Goal: Transaction & Acquisition: Purchase product/service

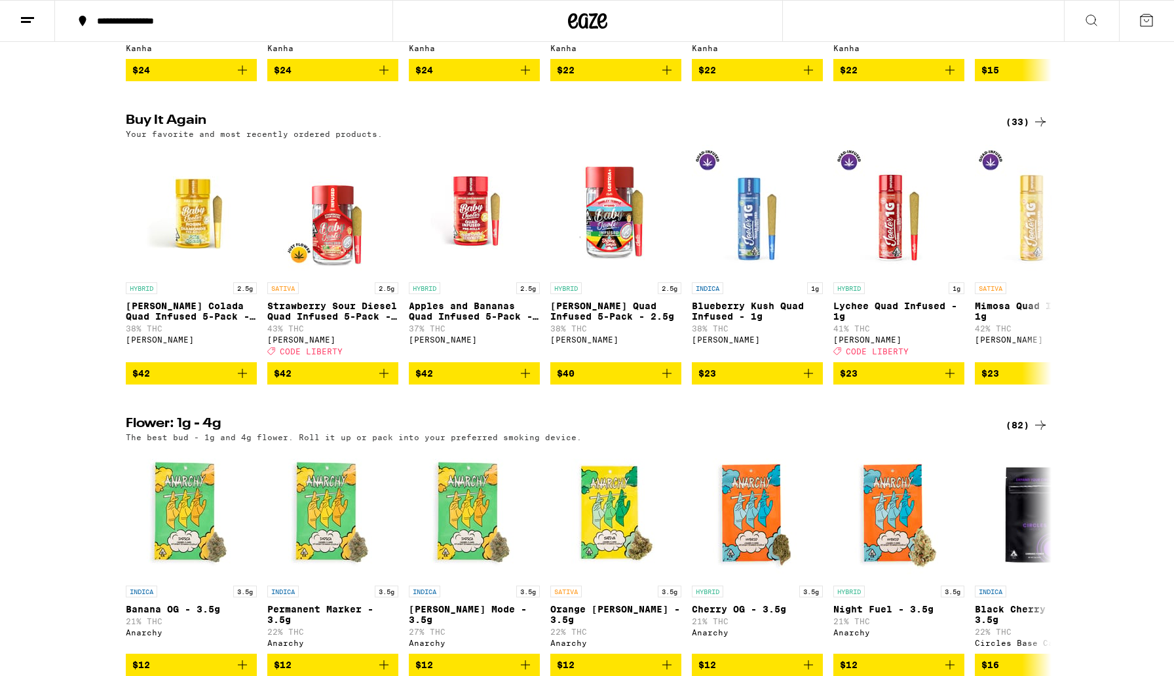
scroll to position [987, 0]
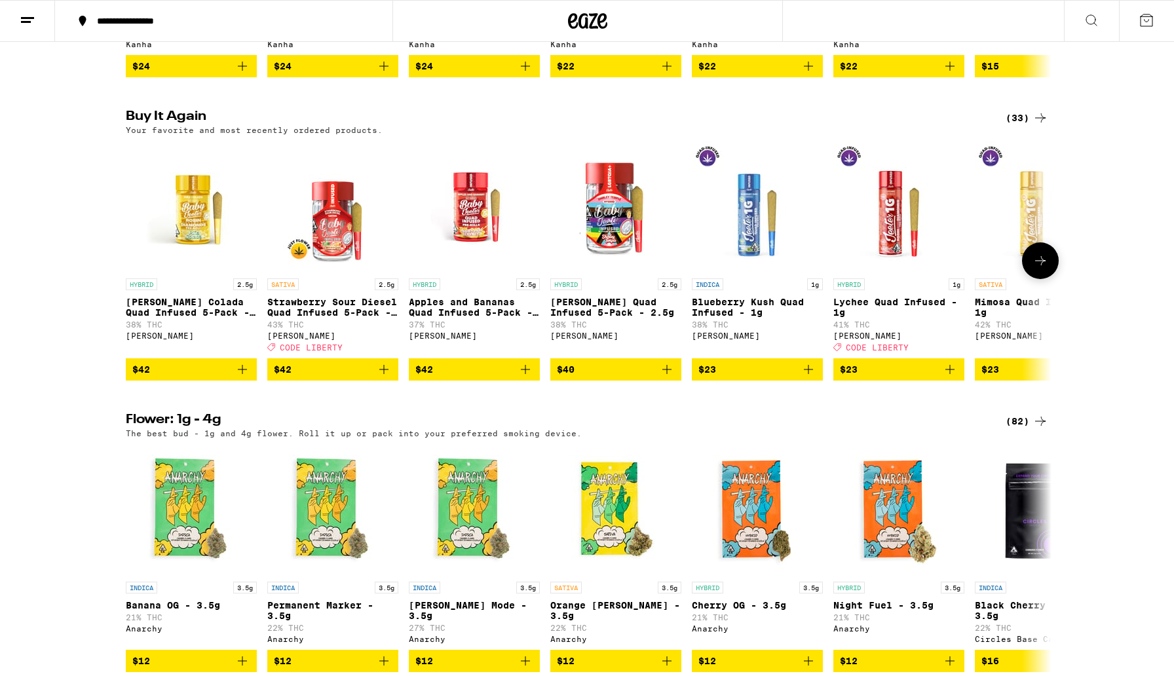
click at [384, 374] on icon "Add to bag" at bounding box center [383, 369] width 9 height 9
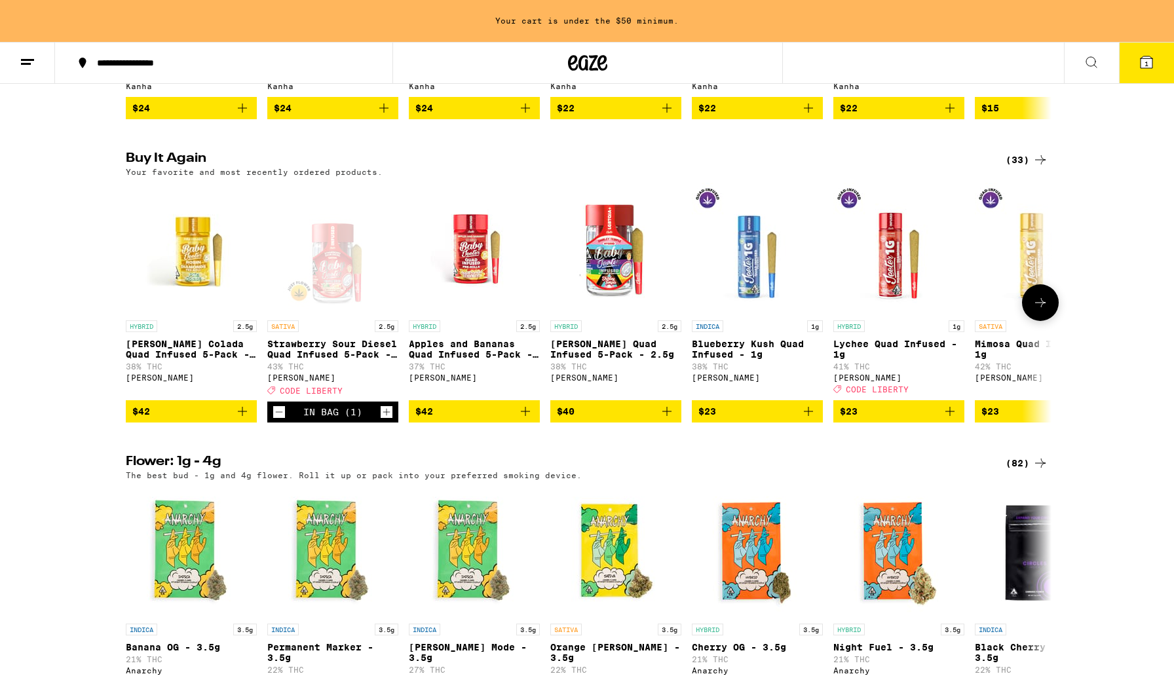
scroll to position [1029, 0]
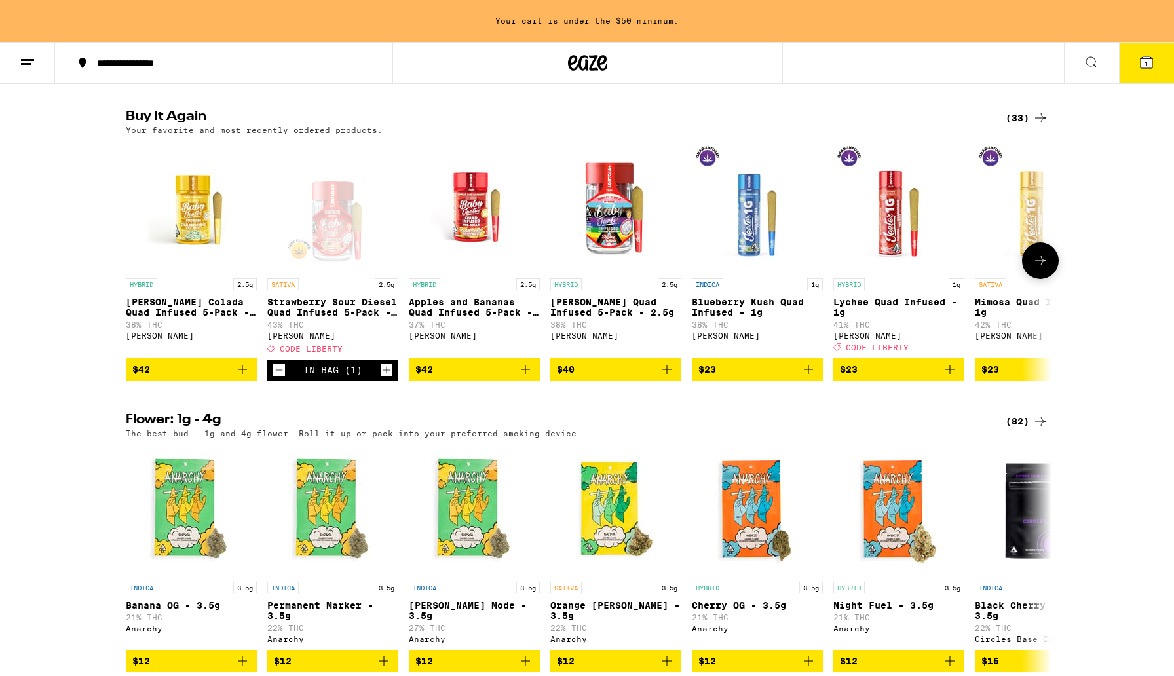
click at [385, 378] on icon "Increment" at bounding box center [387, 370] width 12 height 16
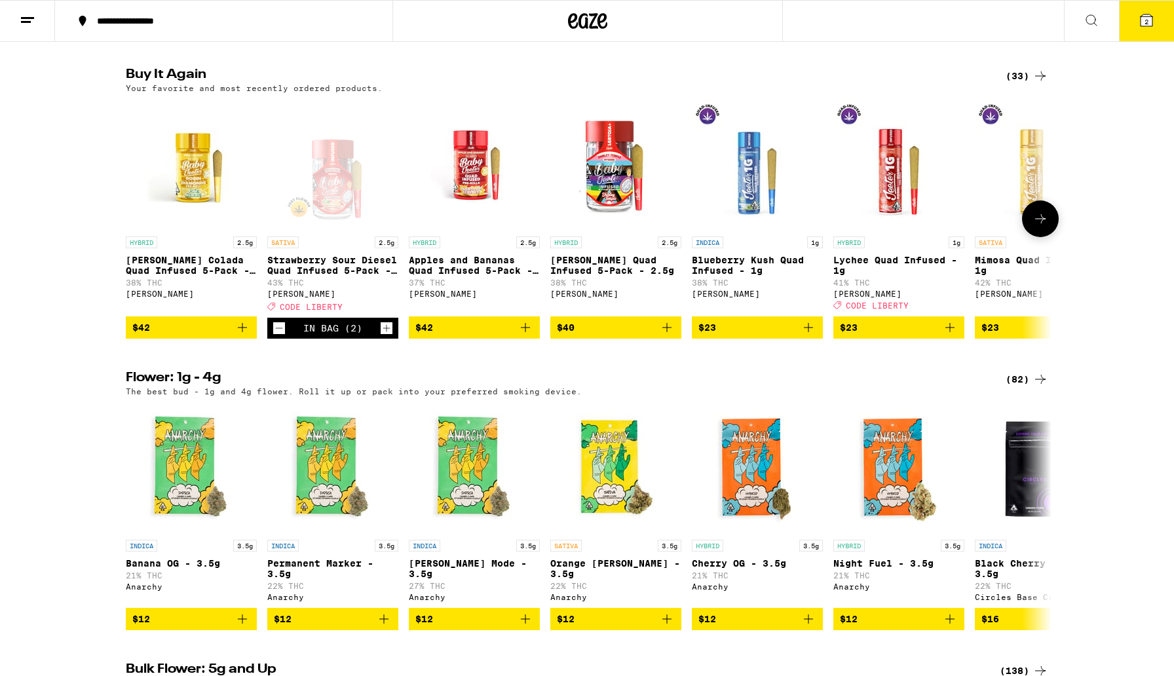
scroll to position [987, 0]
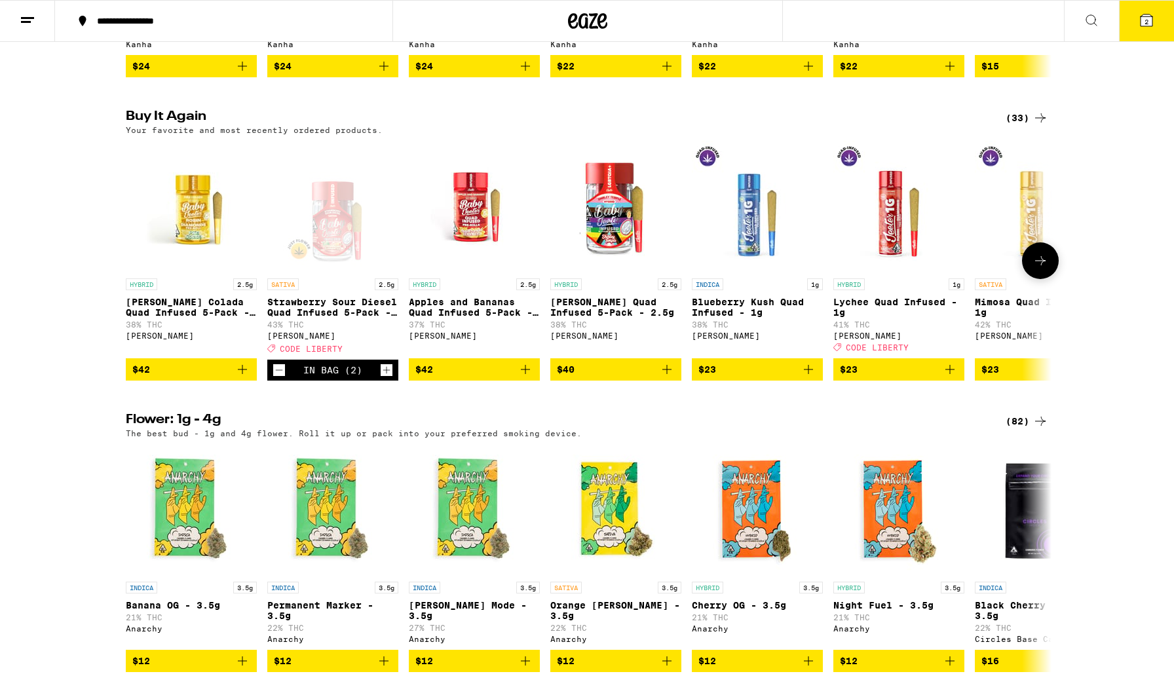
click at [1036, 269] on icon at bounding box center [1040, 261] width 16 height 16
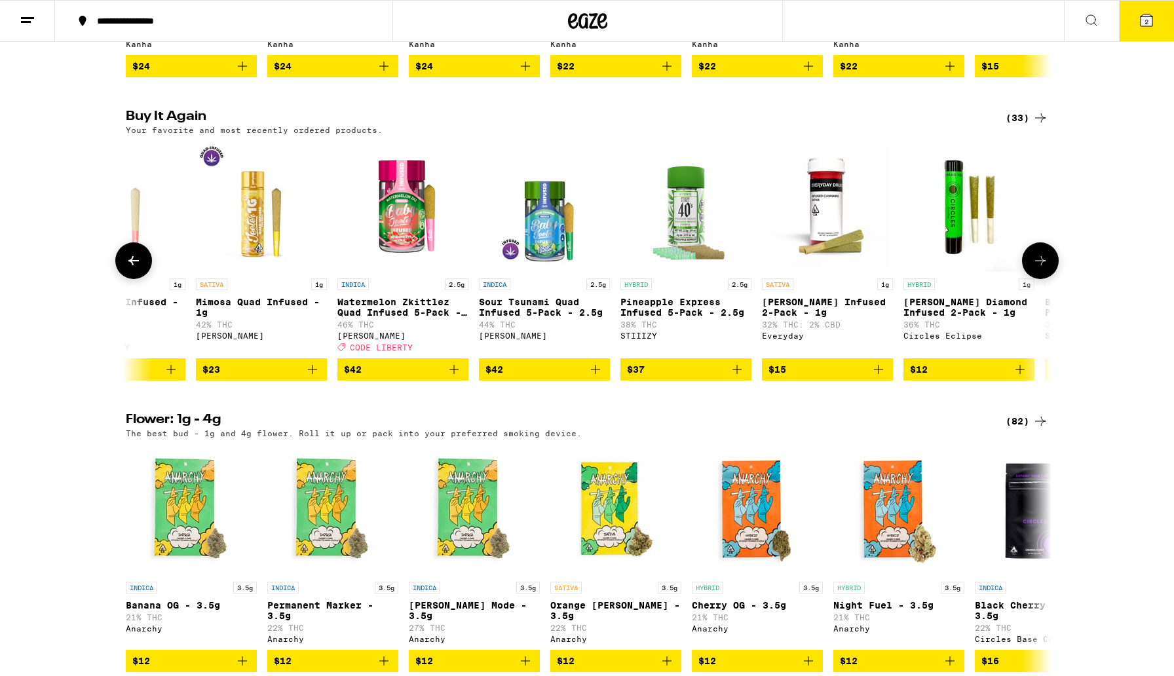
scroll to position [0, 780]
click at [1037, 269] on icon at bounding box center [1040, 261] width 16 height 16
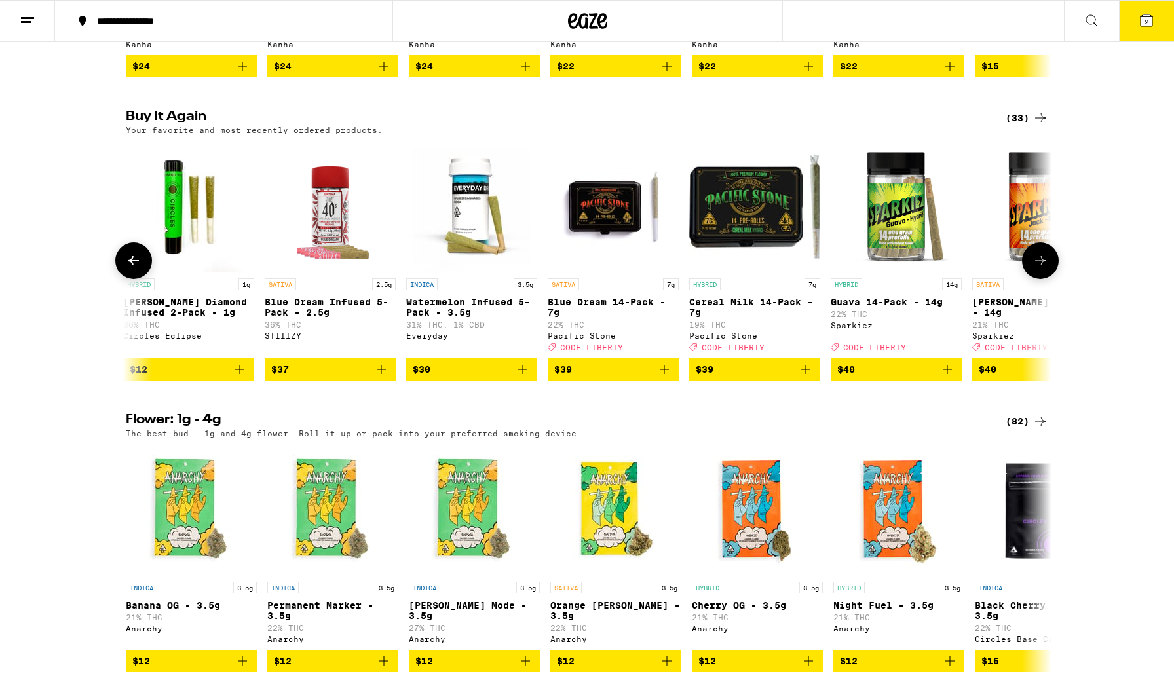
click at [1038, 269] on icon at bounding box center [1040, 261] width 16 height 16
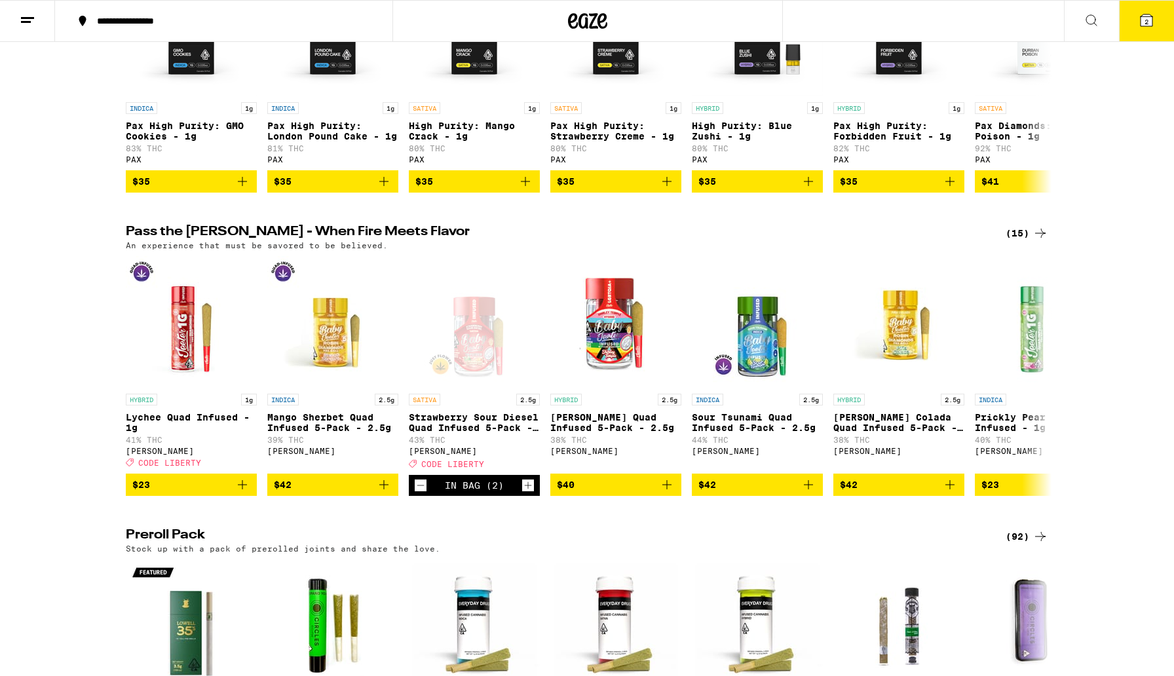
scroll to position [3083, 0]
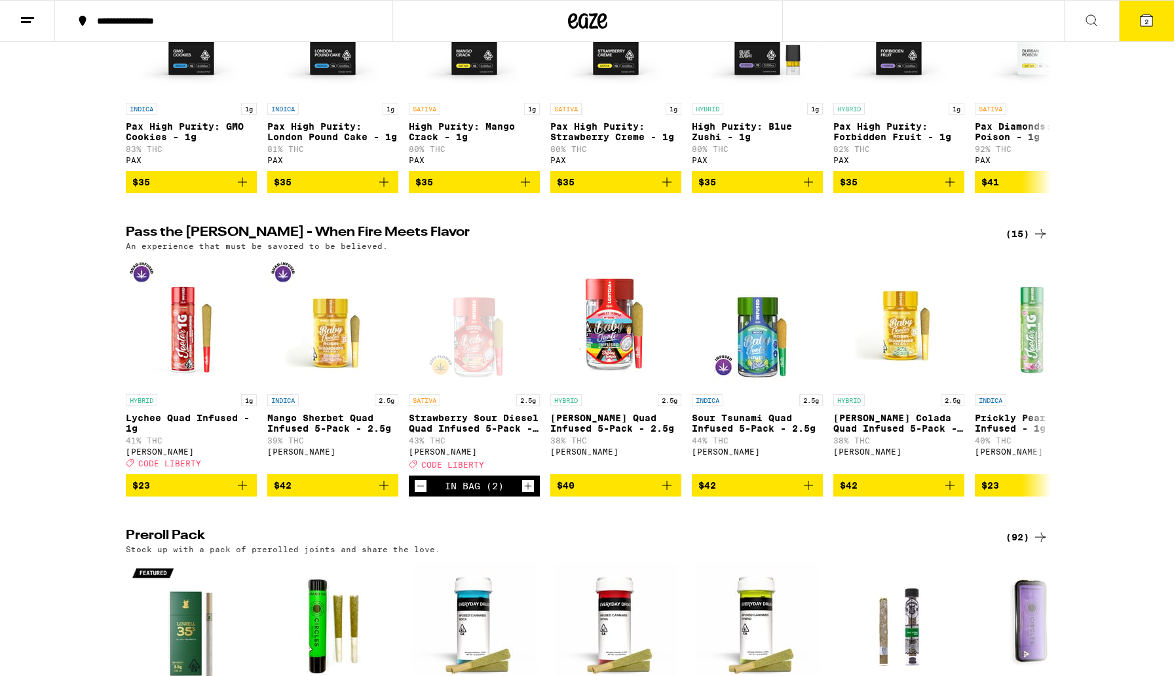
click at [1042, 242] on icon at bounding box center [1040, 234] width 16 height 16
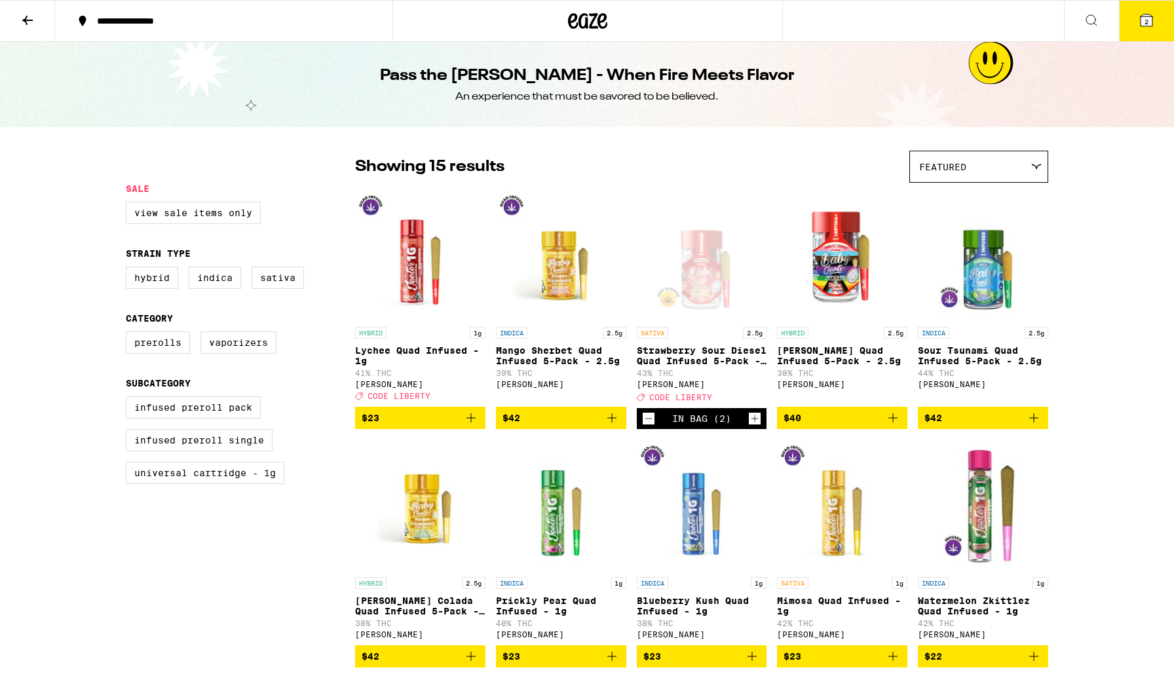
click at [754, 426] on icon "Increment" at bounding box center [755, 419] width 12 height 16
click at [1140, 26] on icon at bounding box center [1146, 20] width 12 height 12
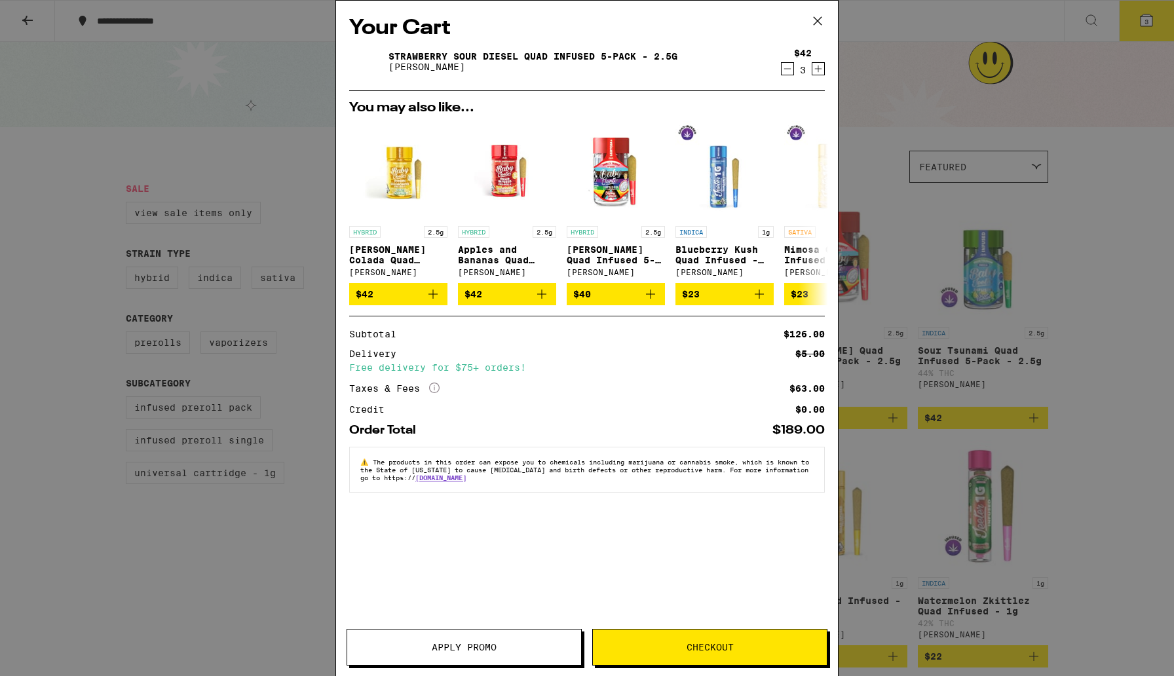
click at [429, 647] on span "Apply Promo" at bounding box center [464, 647] width 234 height 9
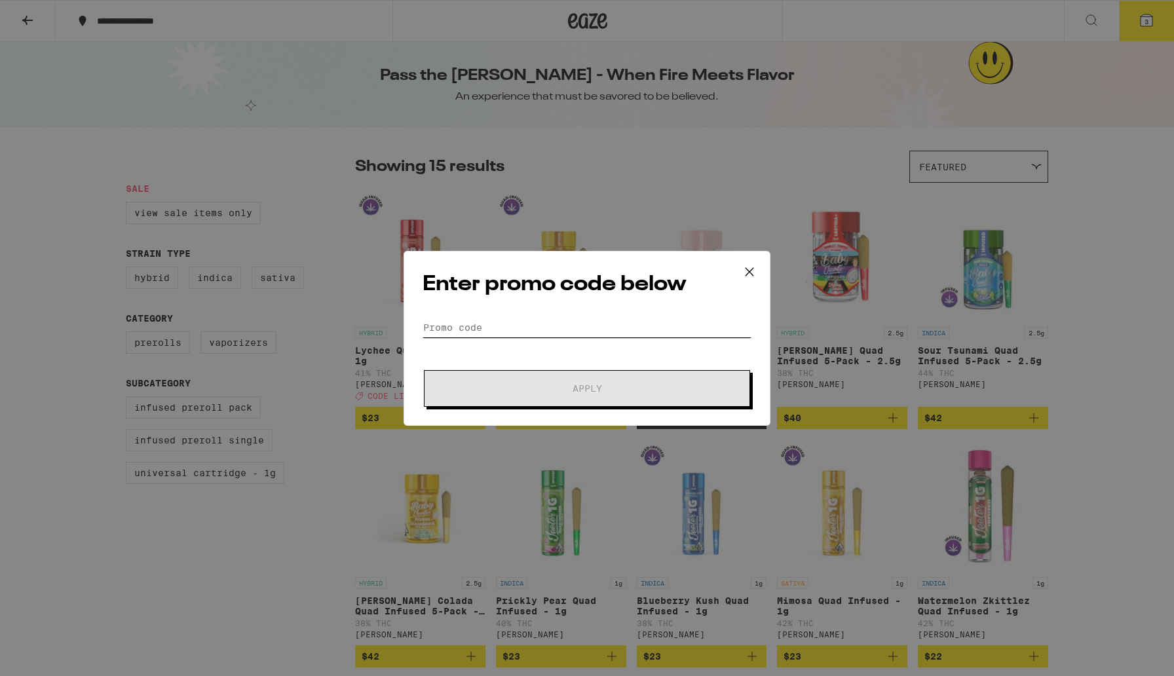
click at [512, 329] on input "Promo Code" at bounding box center [587, 328] width 329 height 20
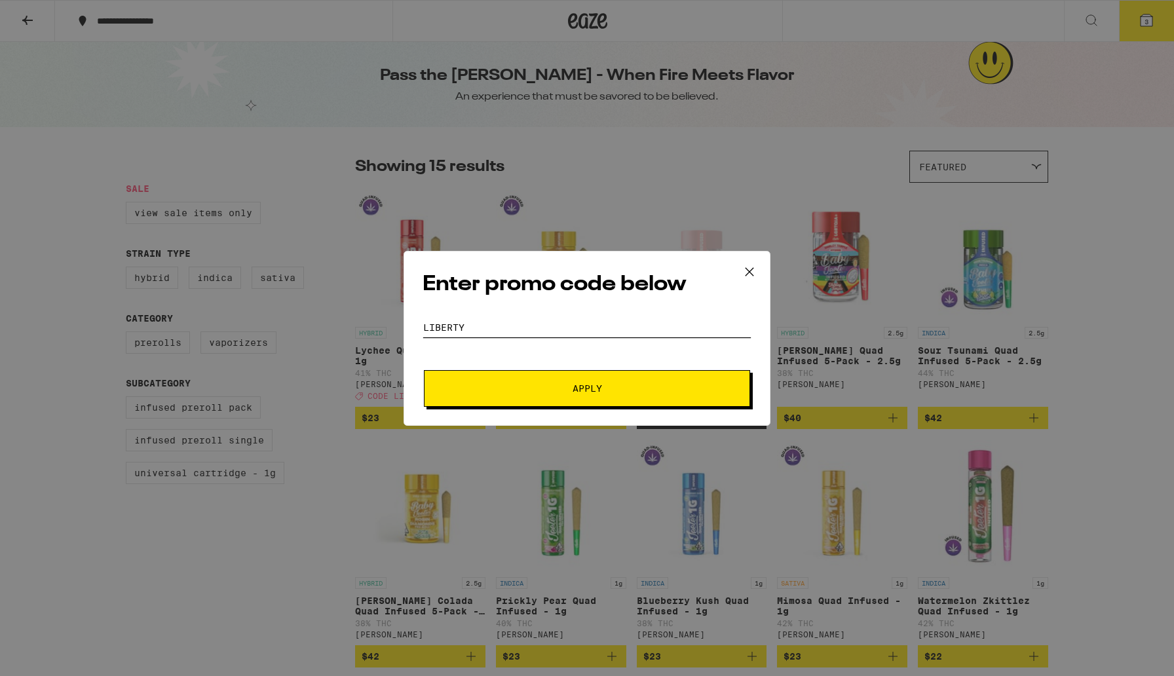
type input "LIBERTY"
click at [563, 400] on button "Apply" at bounding box center [587, 388] width 326 height 37
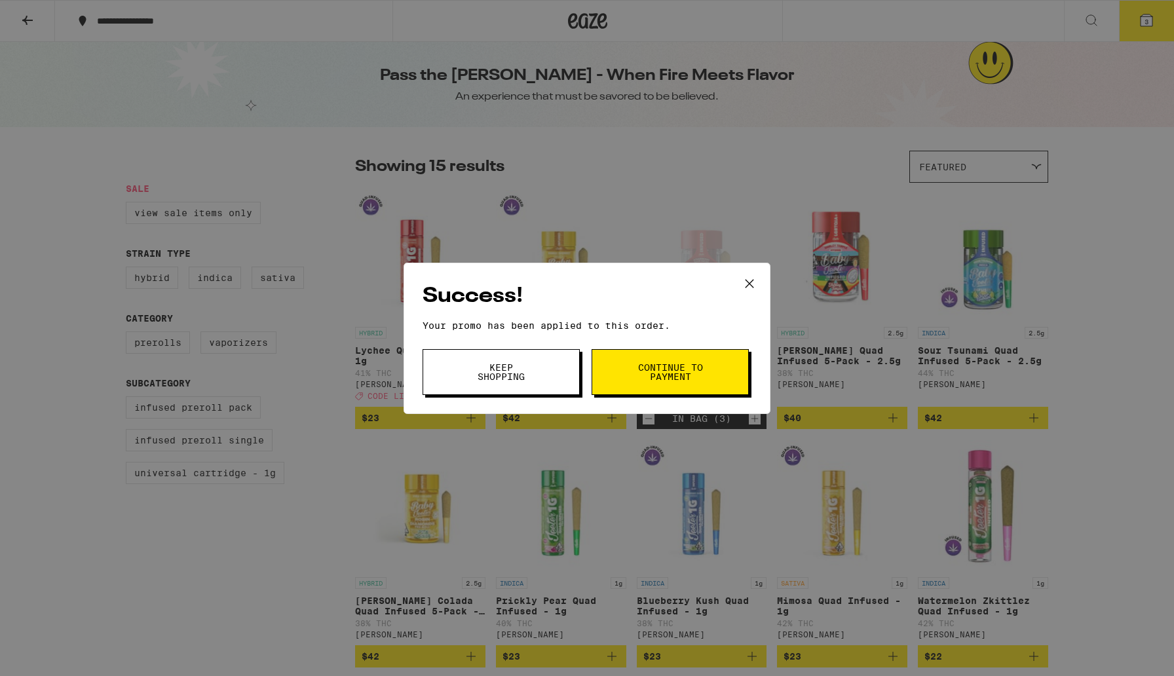
click at [501, 368] on span "Keep Shopping" at bounding box center [501, 372] width 67 height 18
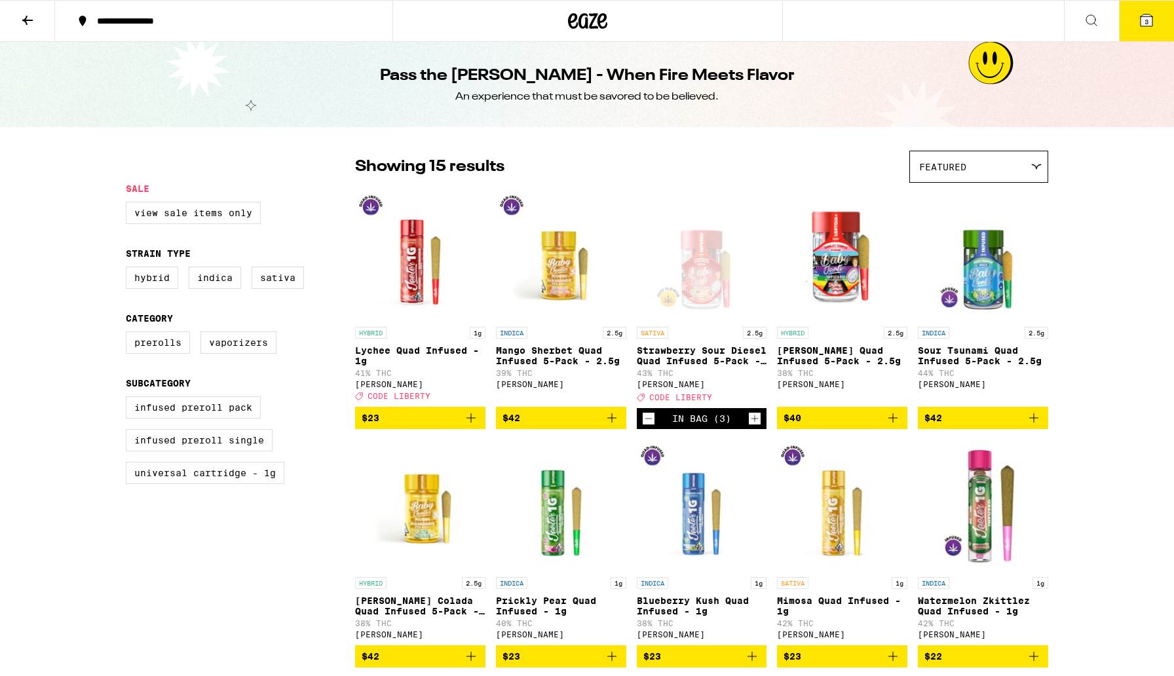
click at [1148, 26] on icon at bounding box center [1147, 20] width 16 height 16
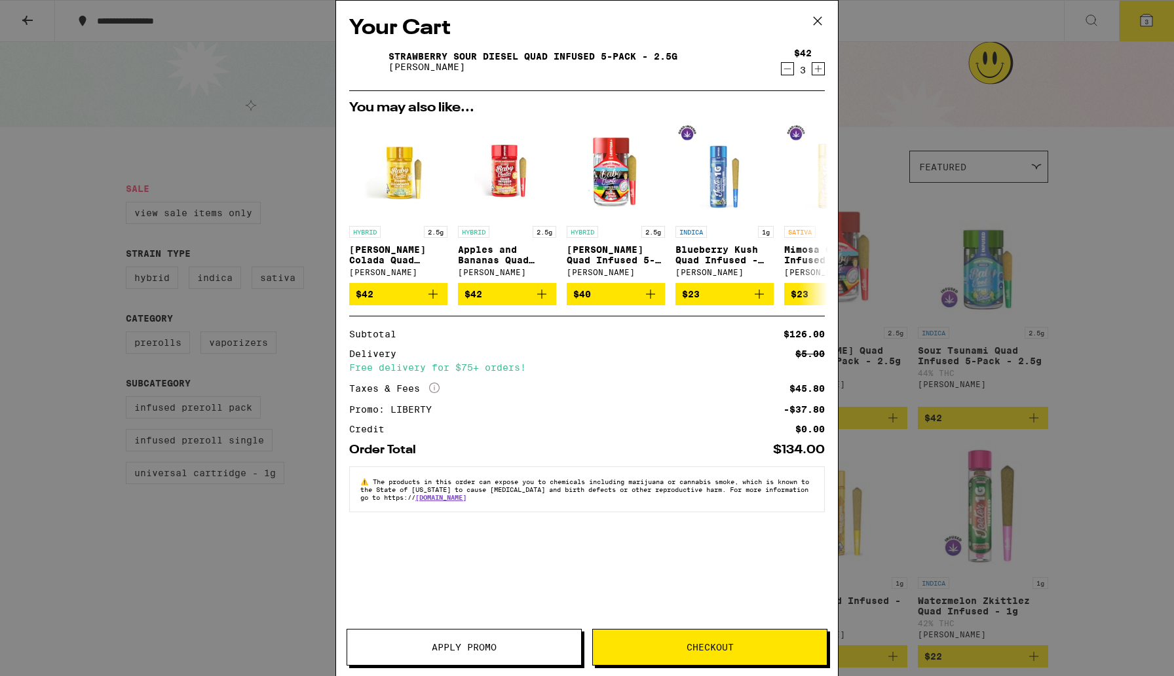
click at [736, 649] on span "Checkout" at bounding box center [710, 647] width 234 height 9
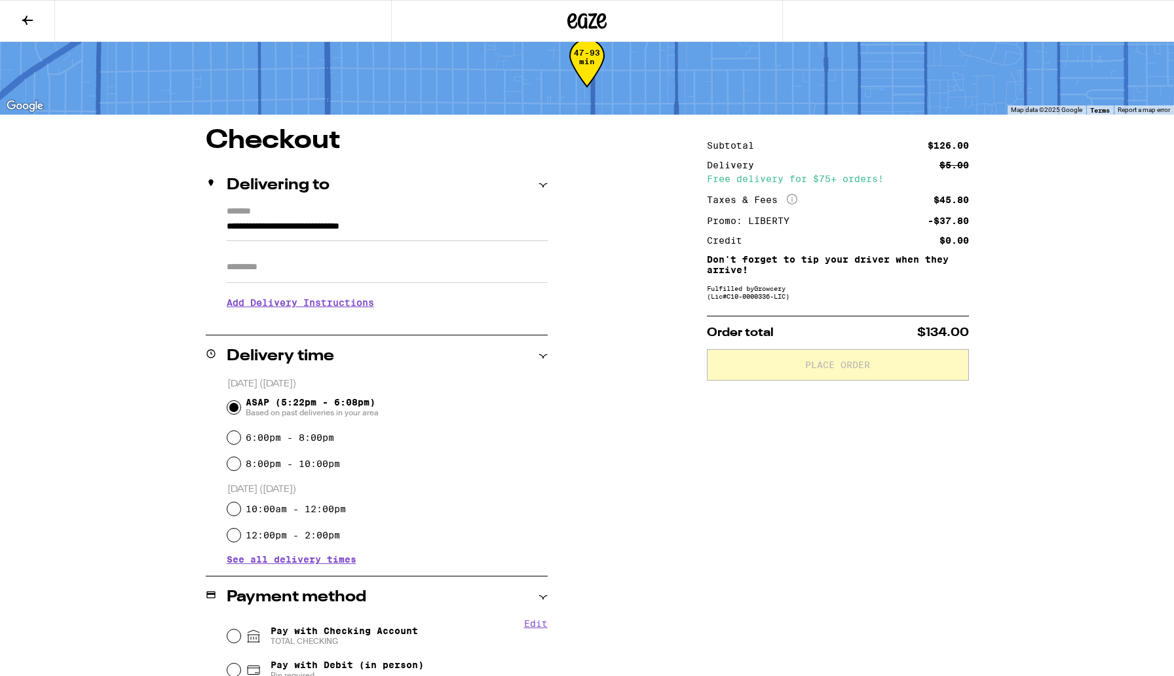
scroll to position [174, 0]
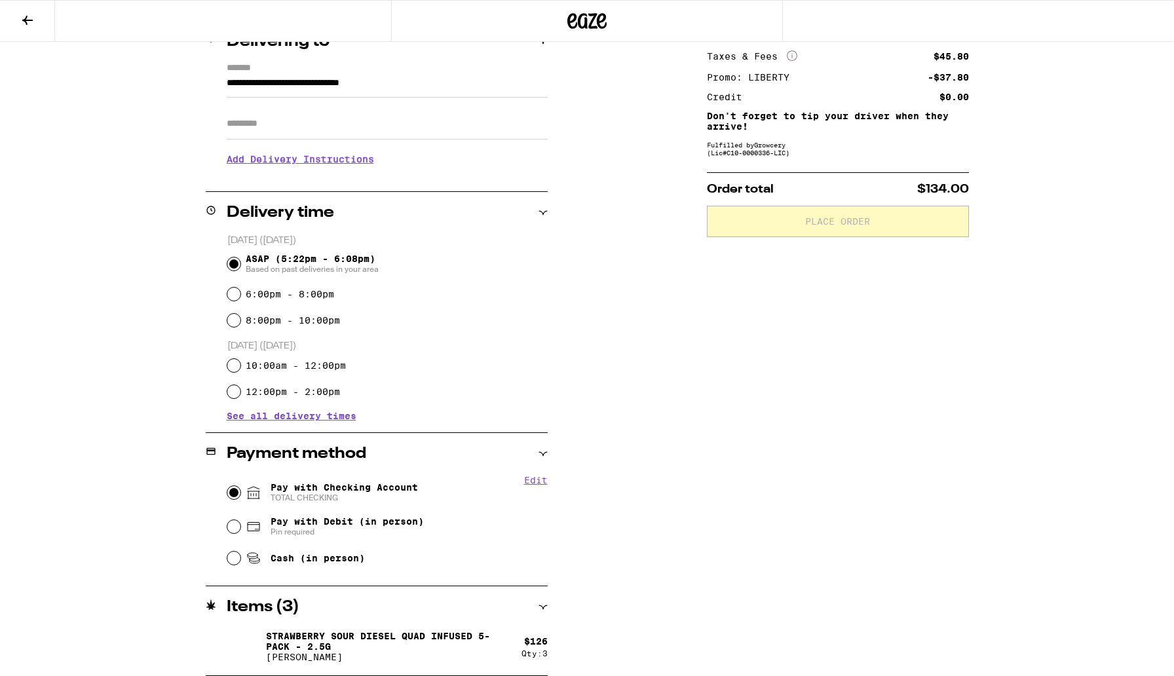
click at [233, 495] on input "Pay with Checking Account TOTAL CHECKING" at bounding box center [233, 492] width 13 height 13
radio input "true"
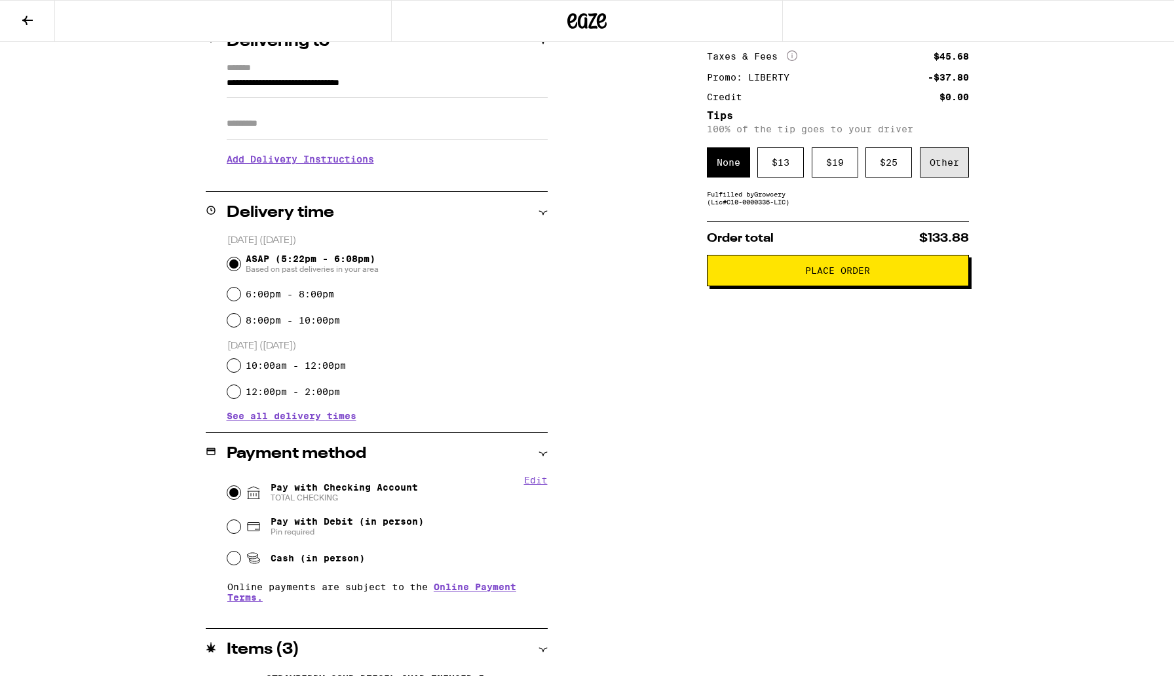
click at [947, 176] on div "Other" at bounding box center [944, 162] width 49 height 30
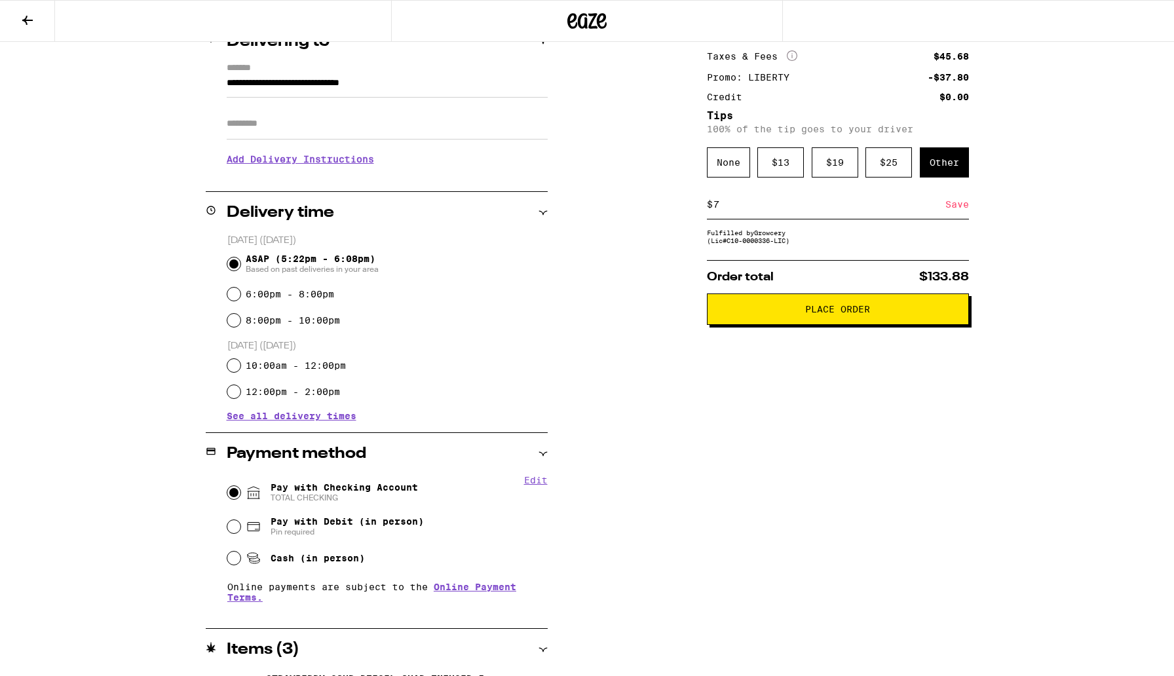
type input "7"
click at [954, 212] on div "Save" at bounding box center [957, 204] width 24 height 29
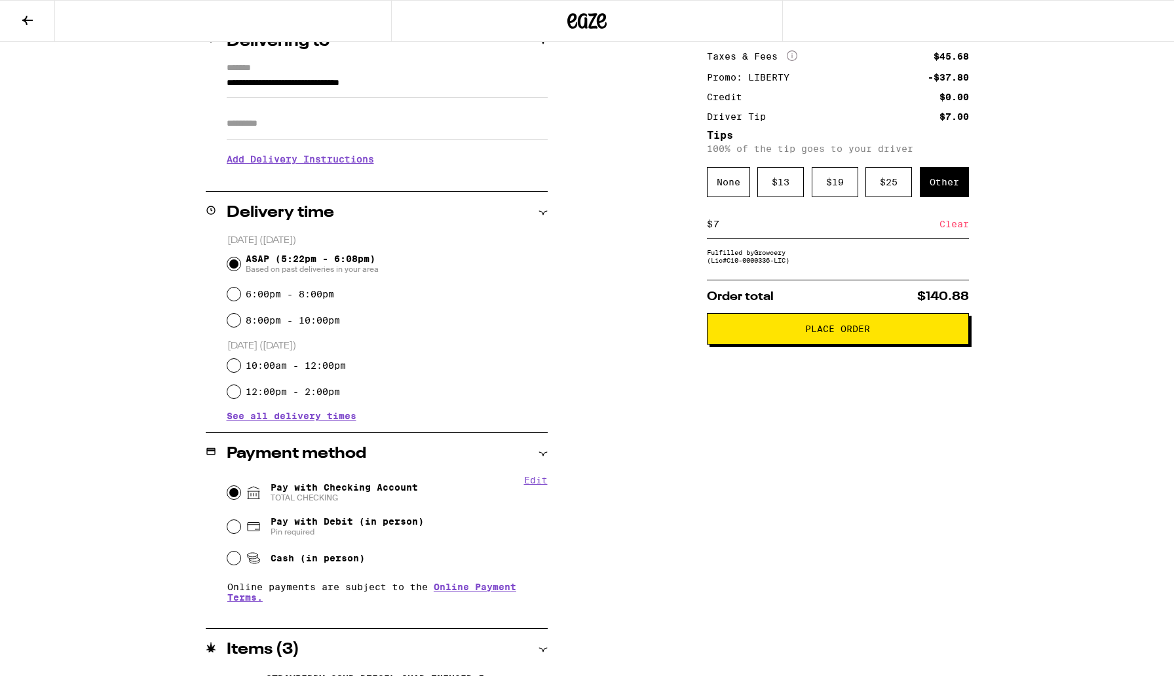
click at [841, 333] on span "Place Order" at bounding box center [837, 328] width 65 height 9
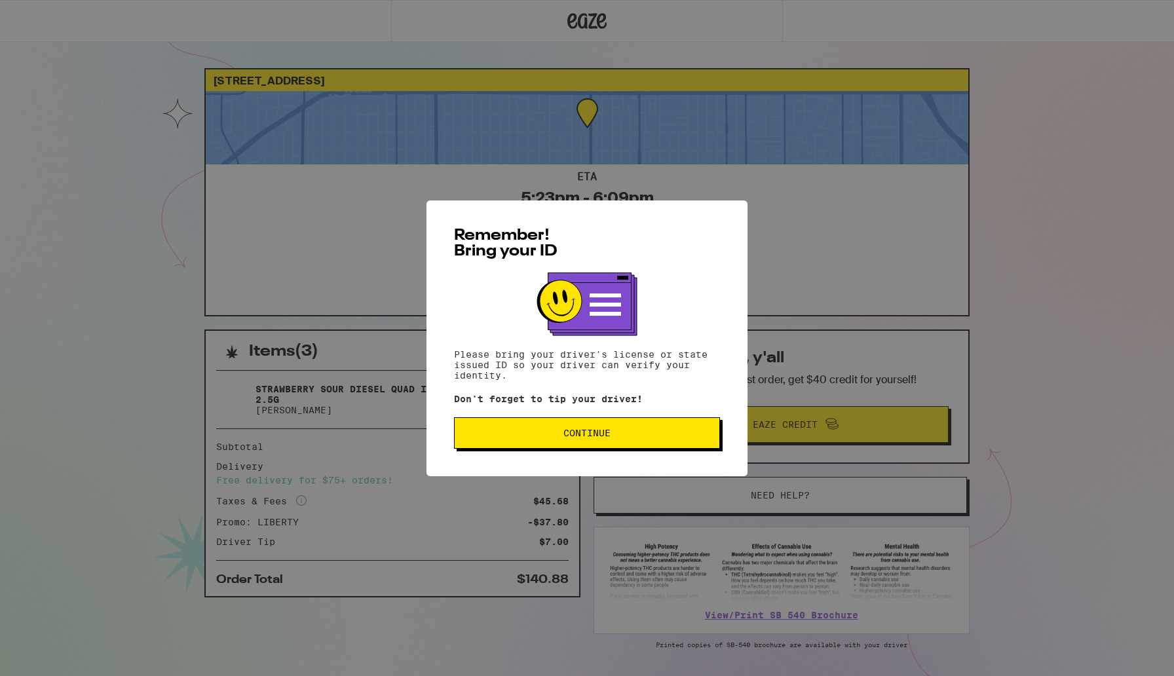
click at [627, 430] on button "Continue" at bounding box center [587, 432] width 266 height 31
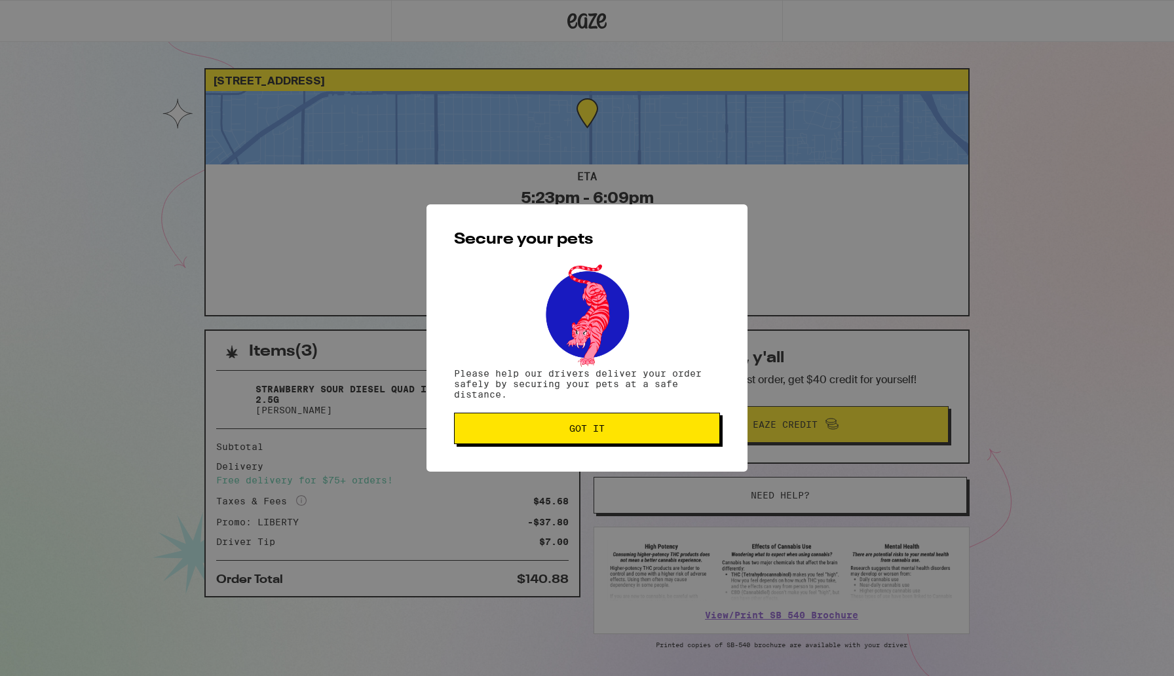
click at [560, 433] on span "Got it" at bounding box center [587, 428] width 244 height 9
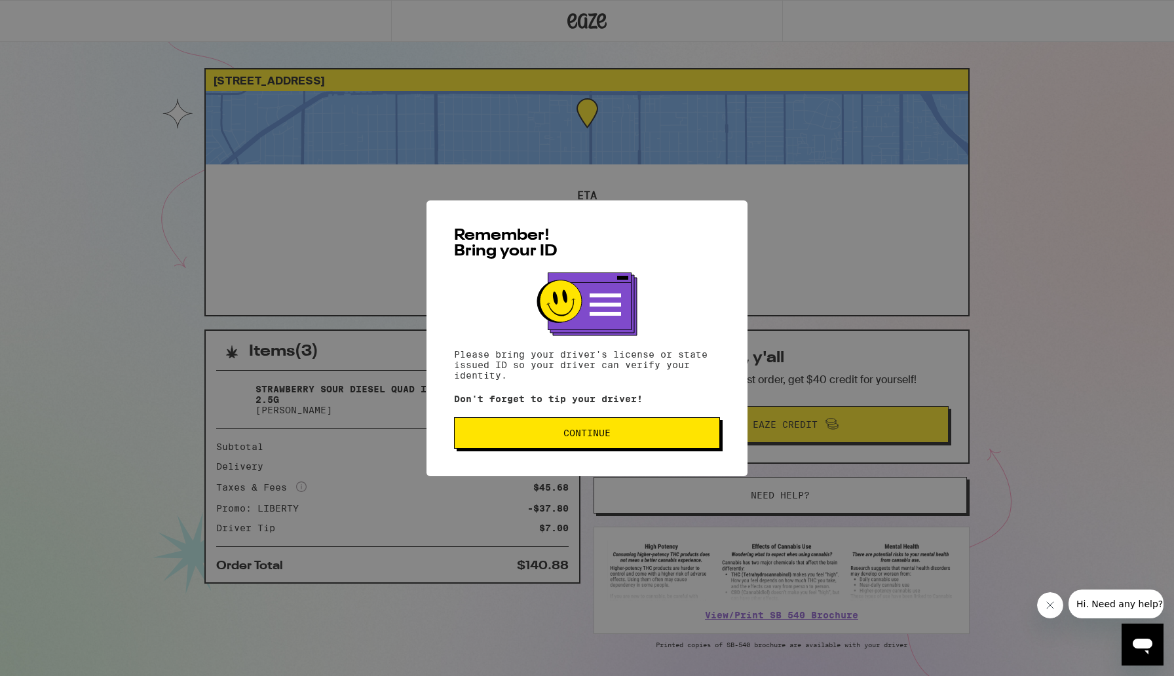
click at [586, 438] on span "Continue" at bounding box center [586, 432] width 47 height 9
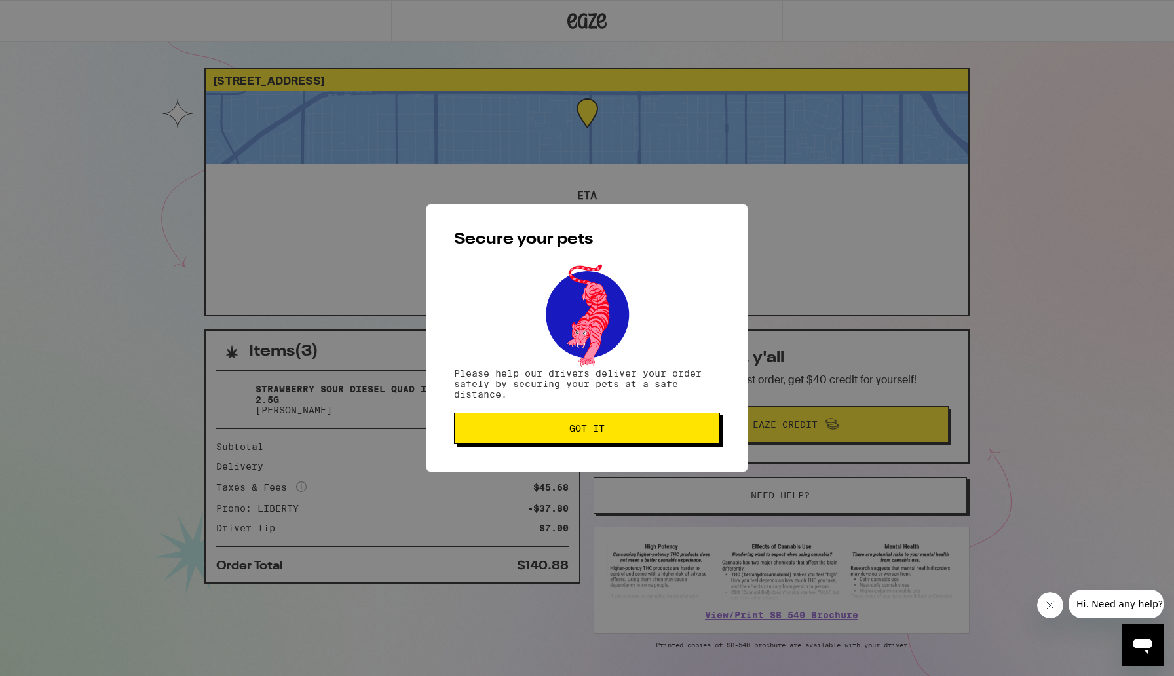
click at [586, 438] on button "Got it" at bounding box center [587, 428] width 266 height 31
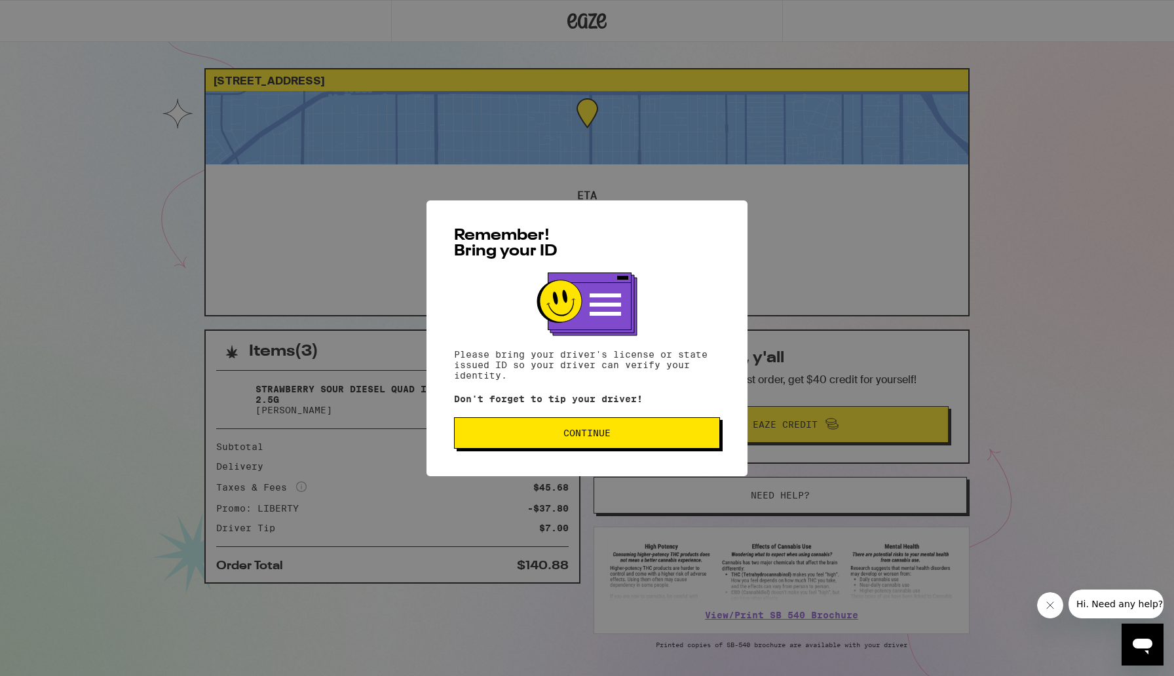
click at [563, 435] on span "Continue" at bounding box center [586, 432] width 47 height 9
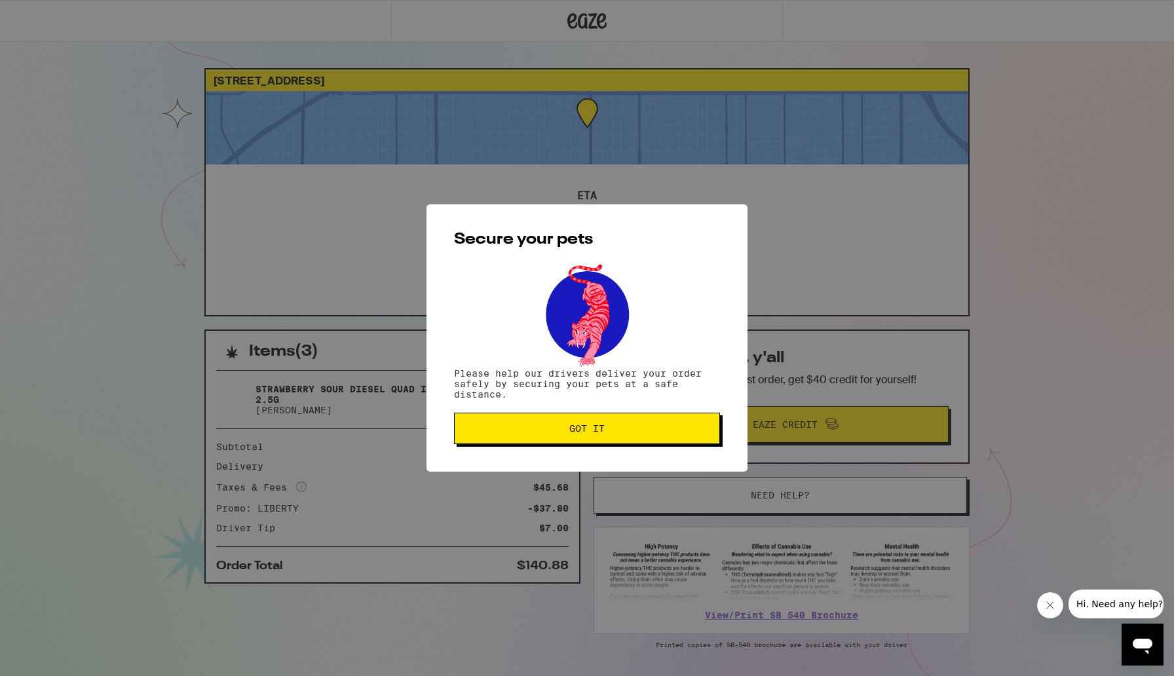
click at [562, 433] on span "Got it" at bounding box center [587, 428] width 244 height 9
